Goal: Task Accomplishment & Management: Manage account settings

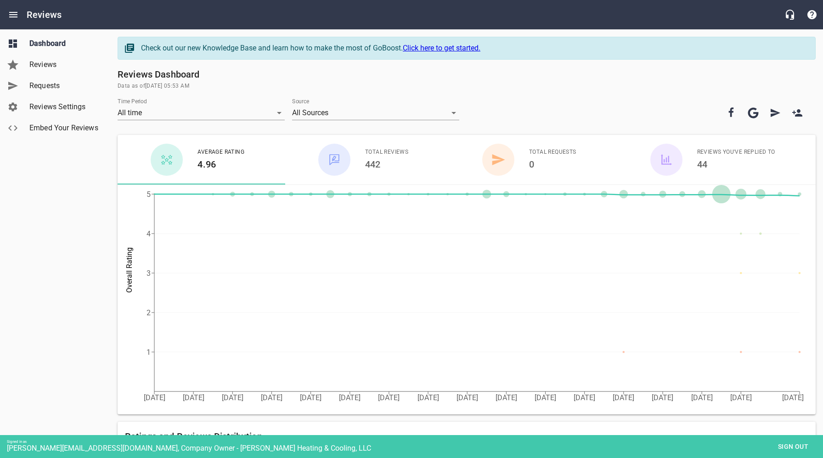
click at [56, 107] on span "Reviews Settings" at bounding box center [64, 106] width 70 height 11
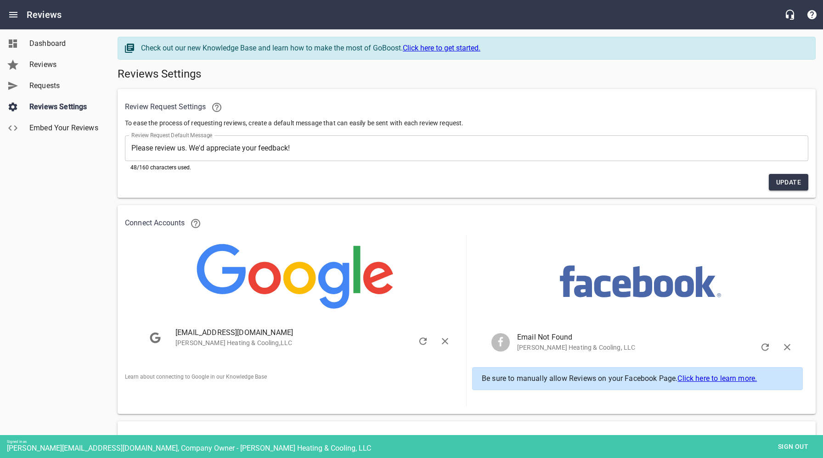
click at [798, 447] on span "Sign out" at bounding box center [793, 446] width 39 height 11
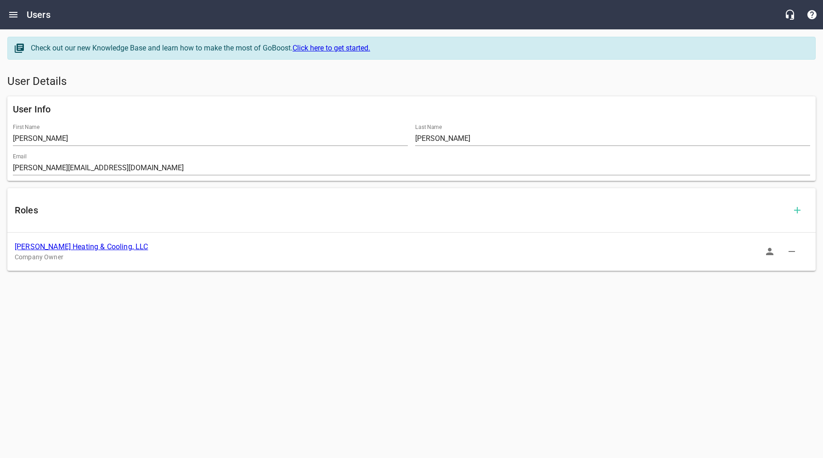
click at [82, 247] on link "[PERSON_NAME] Heating & Cooling, LLC" at bounding box center [81, 246] width 133 height 9
